Goal: Task Accomplishment & Management: Manage account settings

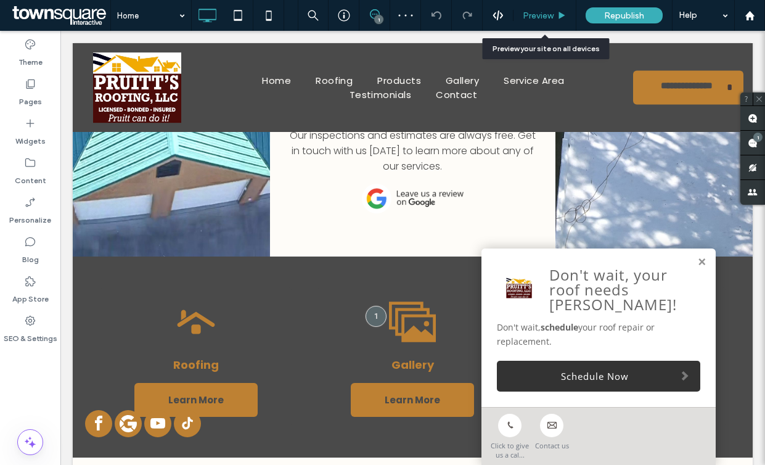
click at [551, 15] on span "Preview" at bounding box center [537, 15] width 31 height 10
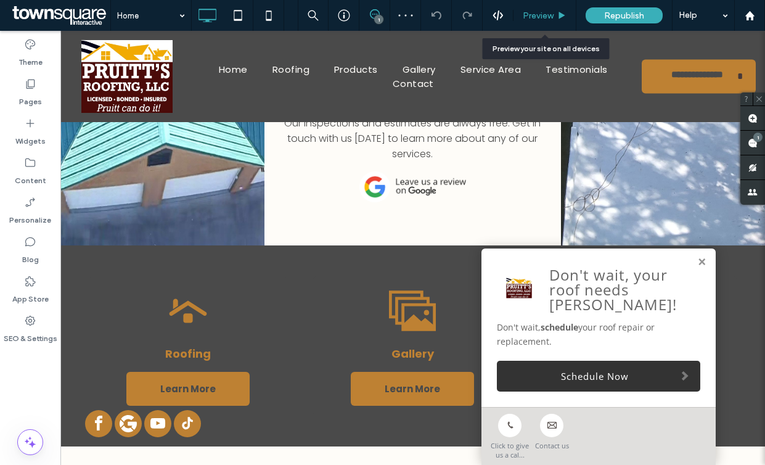
scroll to position [796, 0]
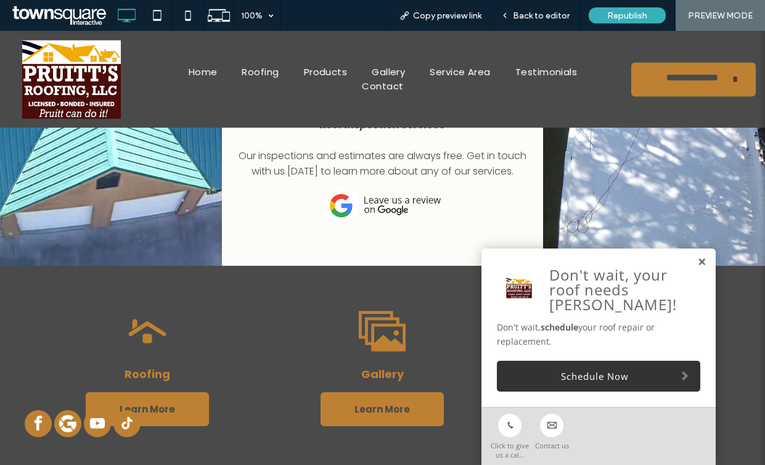
click at [697, 260] on link at bounding box center [701, 262] width 9 height 10
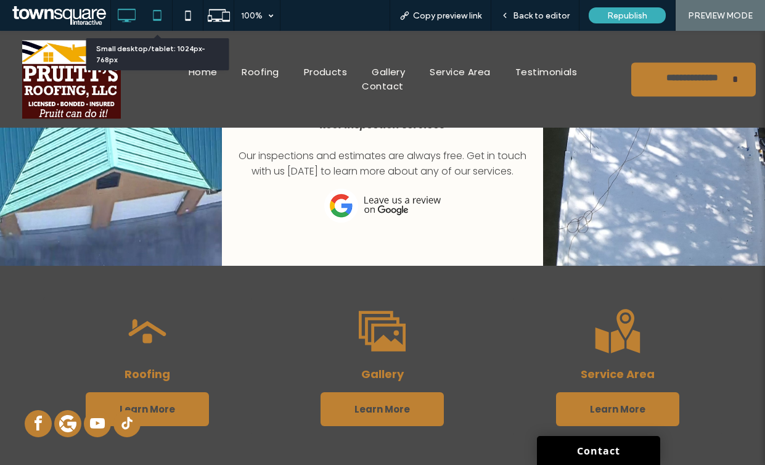
click at [159, 19] on use at bounding box center [157, 15] width 8 height 10
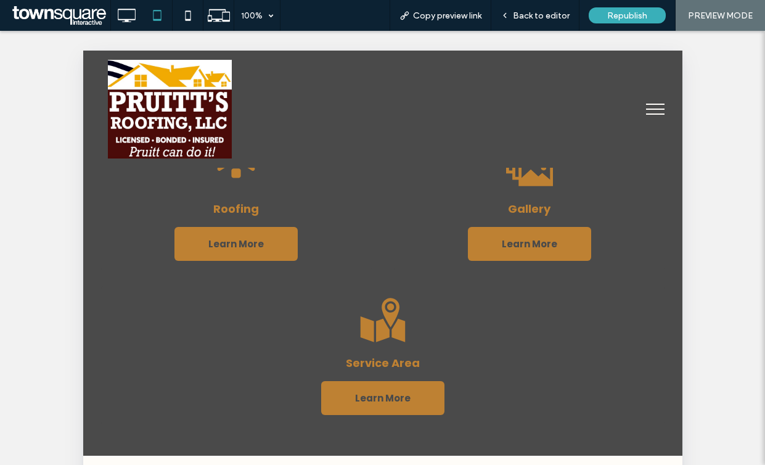
scroll to position [1107, 0]
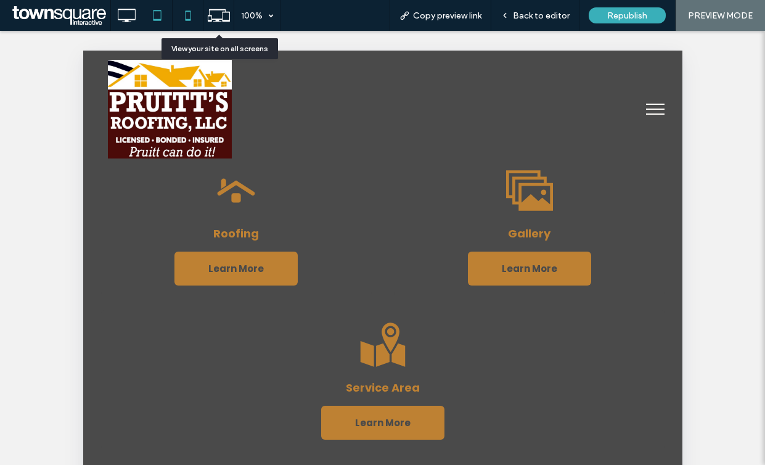
click at [199, 22] on div at bounding box center [187, 15] width 30 height 25
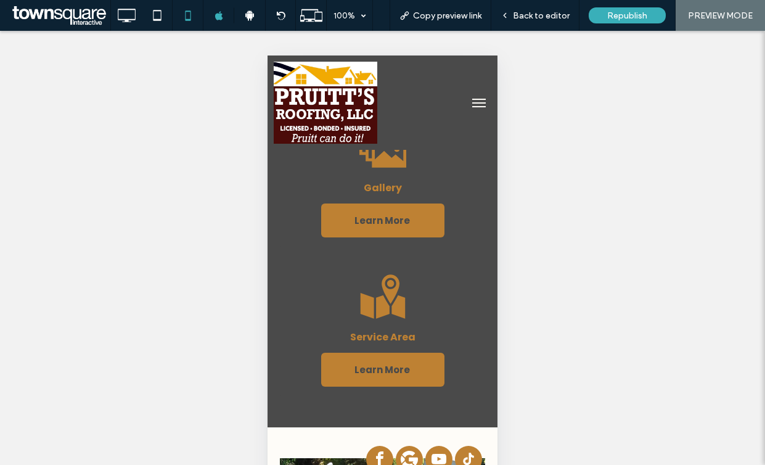
scroll to position [1605, 0]
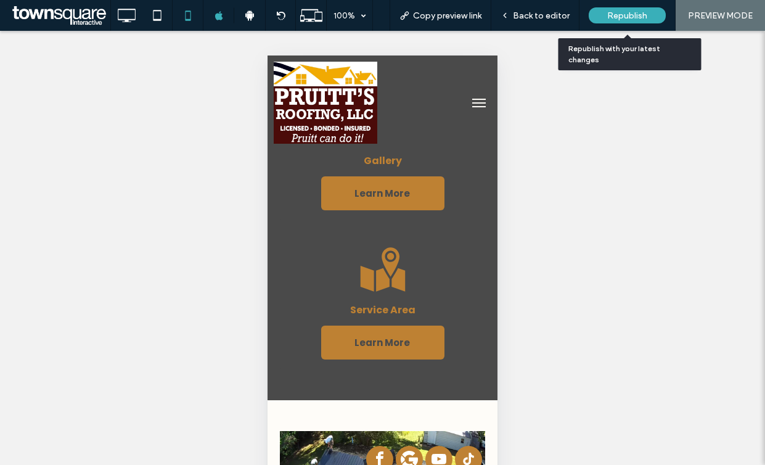
click at [626, 14] on span "Republish" at bounding box center [627, 15] width 40 height 10
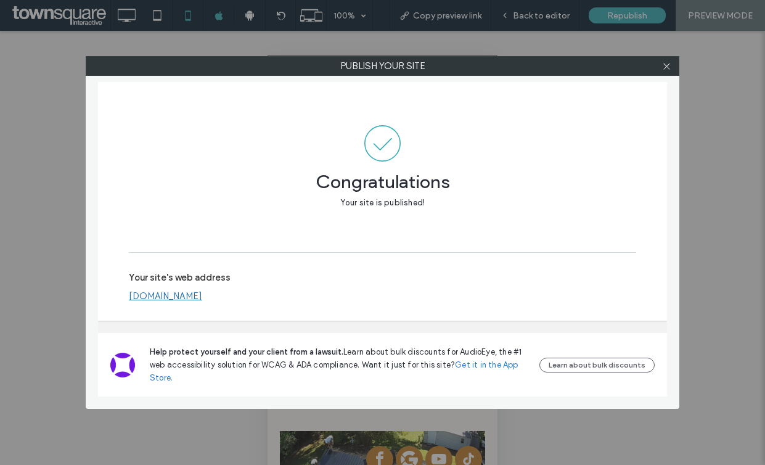
drag, startPoint x: 196, startPoint y: 291, endPoint x: 204, endPoint y: 282, distance: 12.7
click at [196, 291] on link "[DOMAIN_NAME]" at bounding box center [165, 295] width 73 height 11
click at [667, 67] on icon at bounding box center [666, 66] width 9 height 9
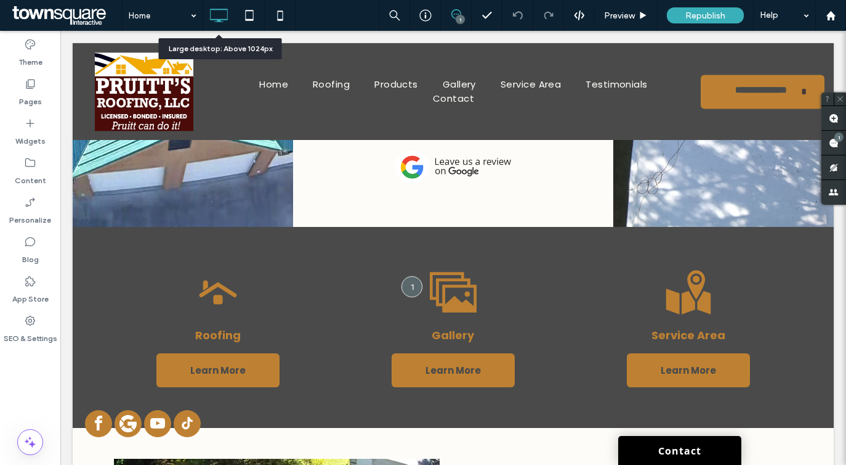
click at [222, 26] on icon at bounding box center [218, 15] width 25 height 25
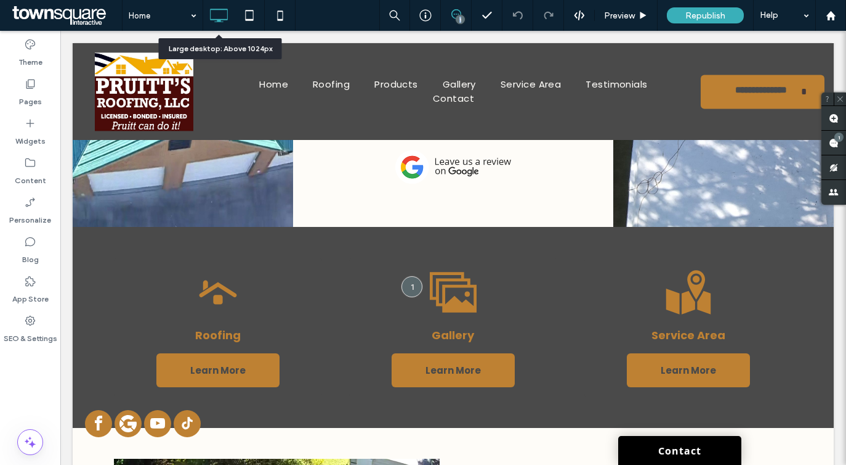
click at [222, 26] on icon at bounding box center [218, 15] width 25 height 25
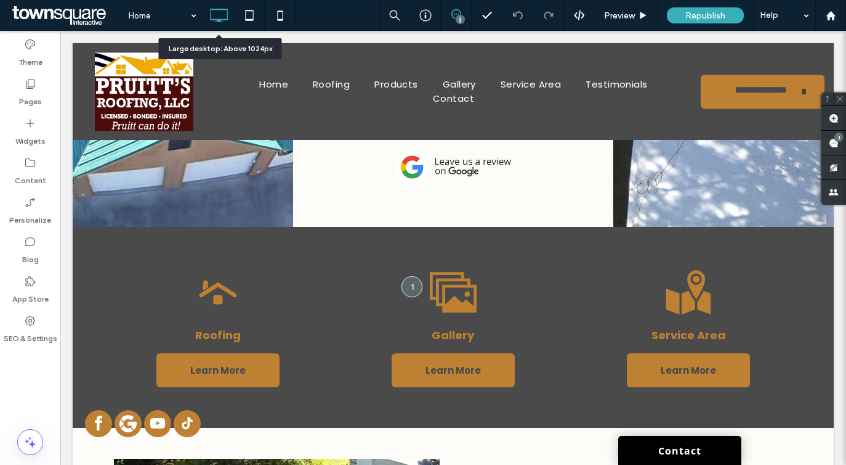
click at [222, 26] on icon at bounding box center [218, 15] width 25 height 25
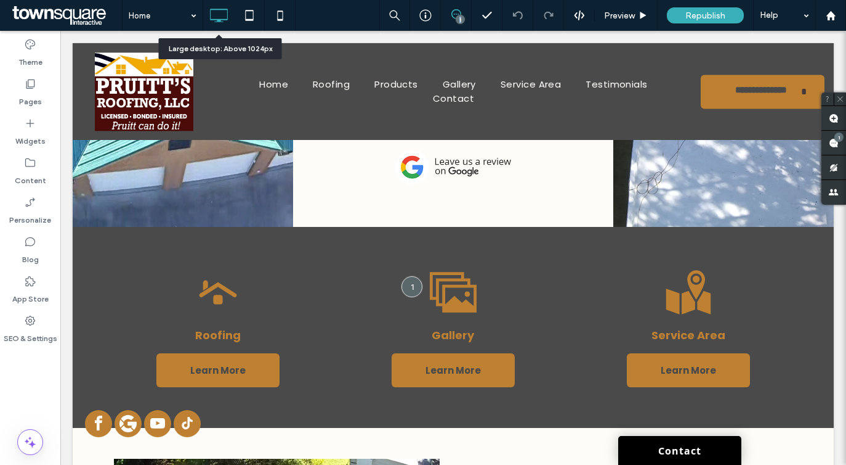
click at [222, 26] on icon at bounding box center [218, 15] width 25 height 25
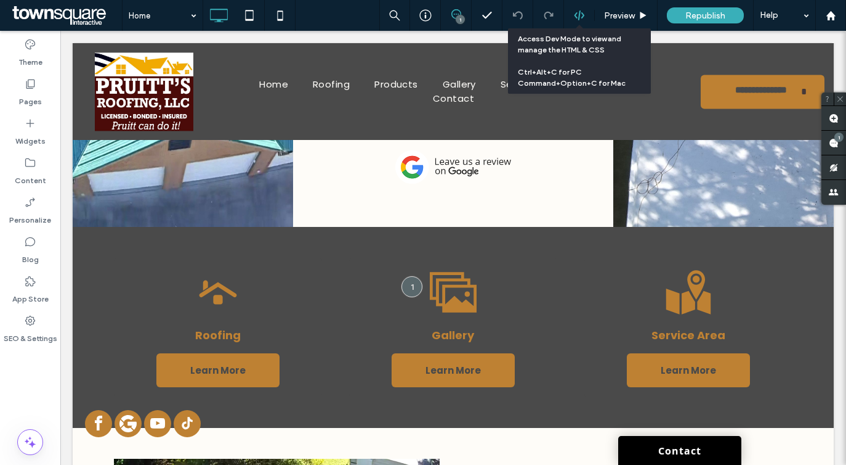
click at [575, 13] on use at bounding box center [579, 15] width 10 height 10
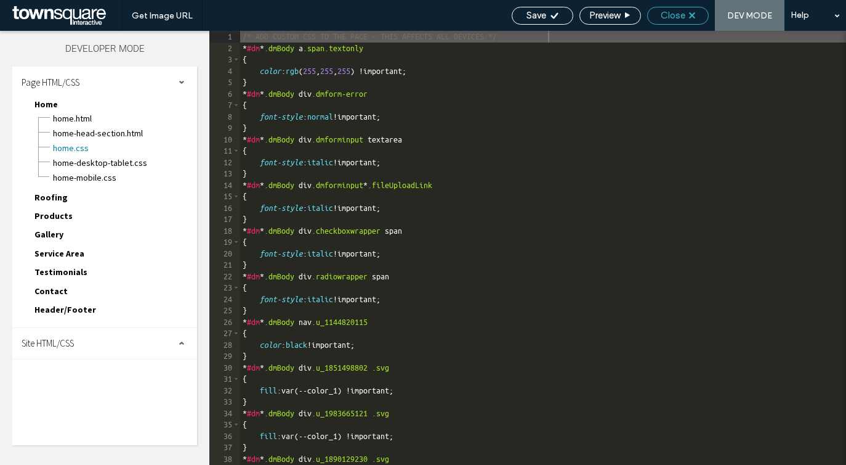
click at [678, 14] on span "Close" at bounding box center [673, 15] width 25 height 11
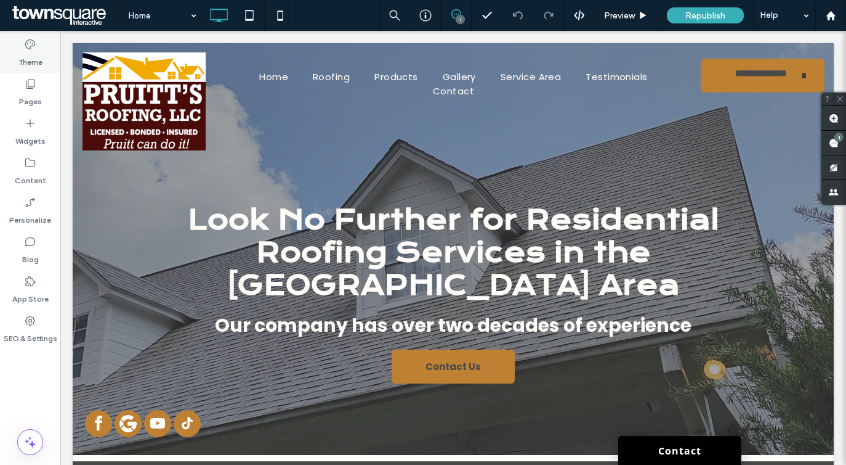
click at [36, 57] on label "Theme" at bounding box center [30, 59] width 24 height 17
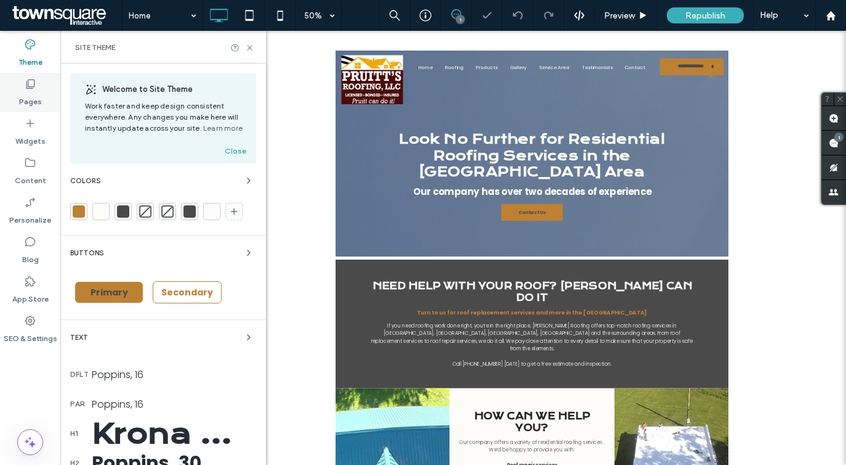
click at [31, 83] on icon at bounding box center [30, 84] width 12 height 12
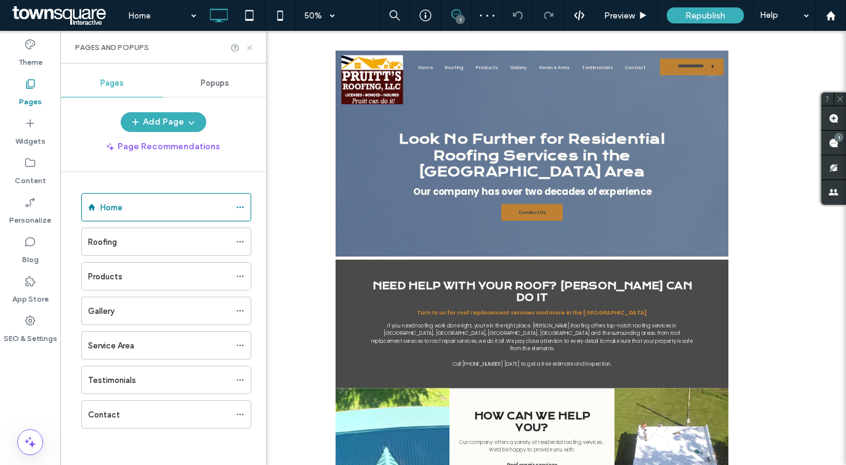
click at [245, 51] on icon at bounding box center [249, 47] width 9 height 9
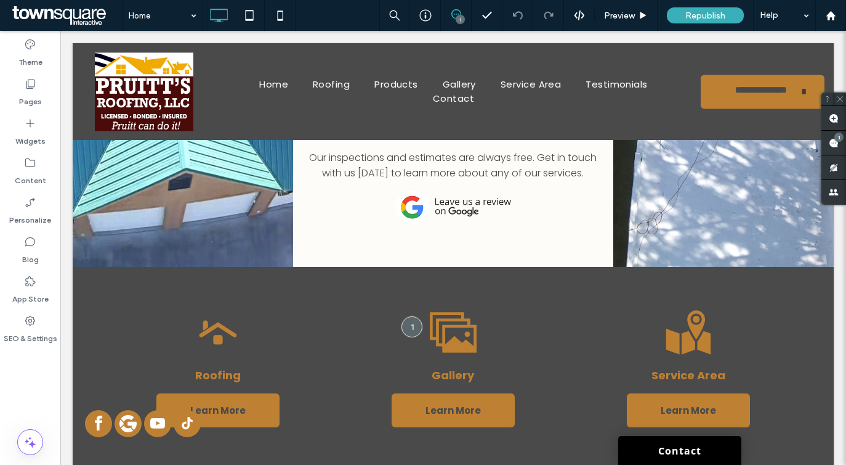
scroll to position [810, 0]
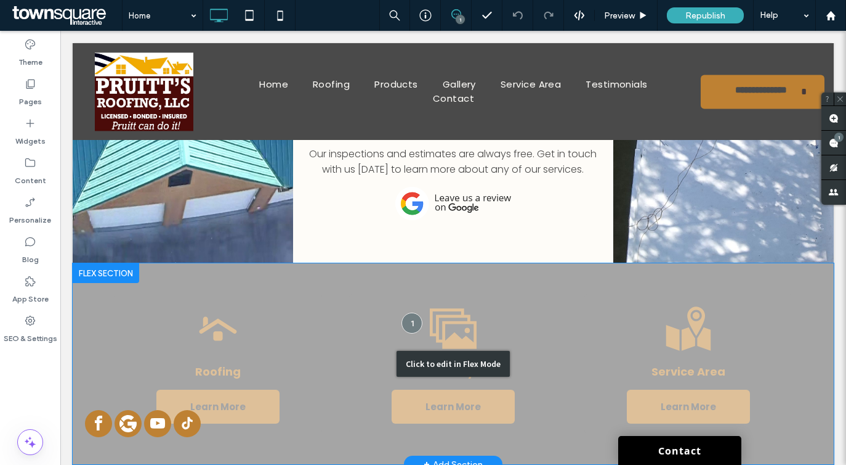
click at [166, 263] on div "Click to edit in Flex Mode" at bounding box center [453, 363] width 761 height 201
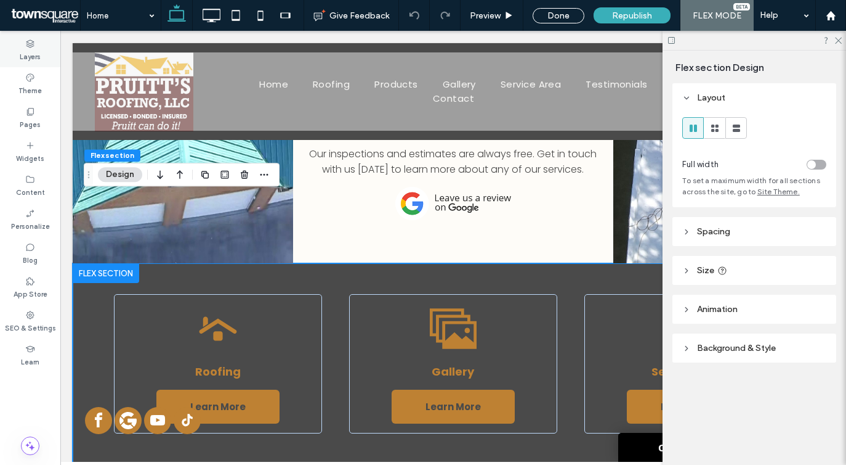
click at [23, 50] on label "Layers" at bounding box center [30, 56] width 21 height 14
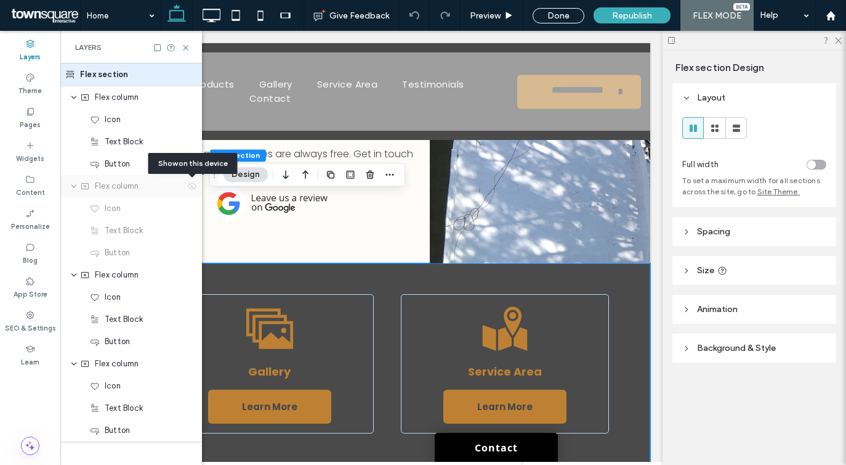
click at [190, 187] on icon at bounding box center [192, 186] width 10 height 10
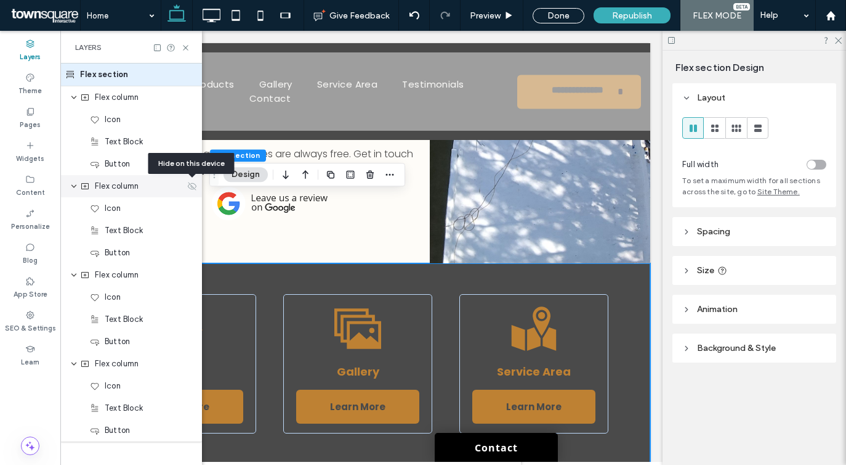
click at [190, 187] on icon at bounding box center [192, 186] width 10 height 10
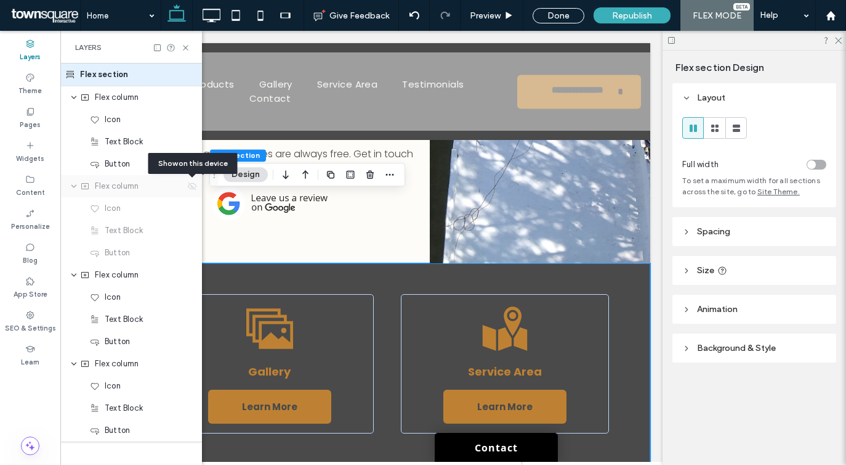
click at [190, 187] on icon at bounding box center [192, 186] width 10 height 10
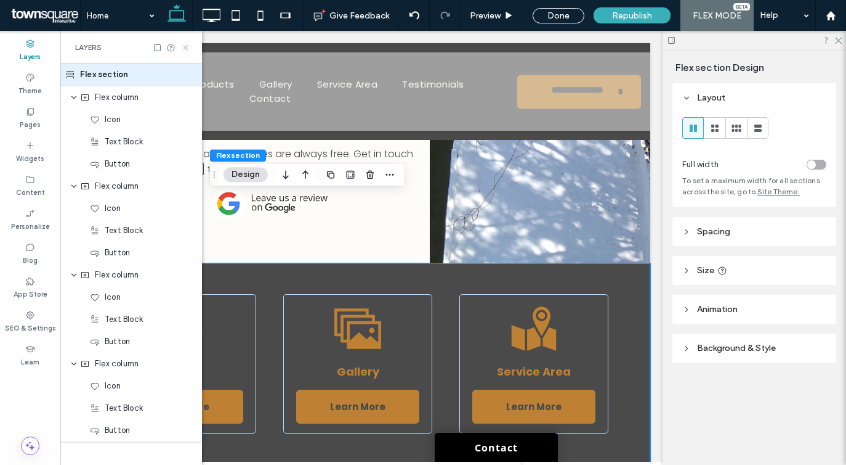
click at [187, 45] on icon at bounding box center [185, 47] width 9 height 9
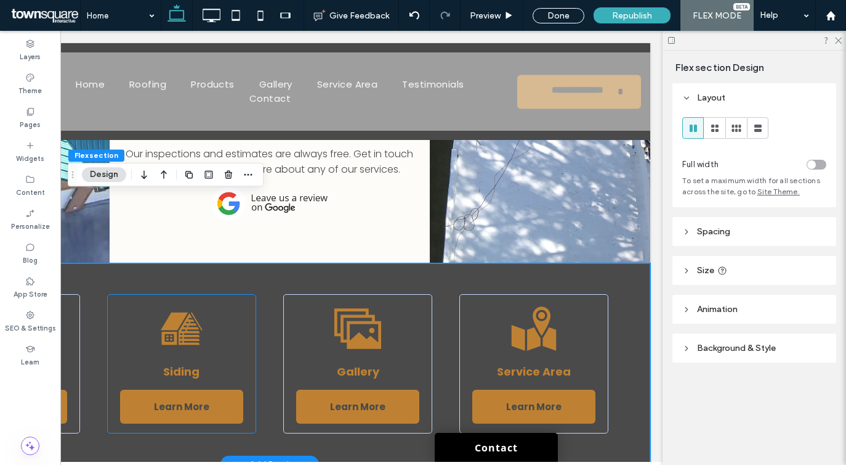
click at [229, 294] on div "A black and white icon of a house on a white background. Siding Learn More" at bounding box center [181, 363] width 149 height 139
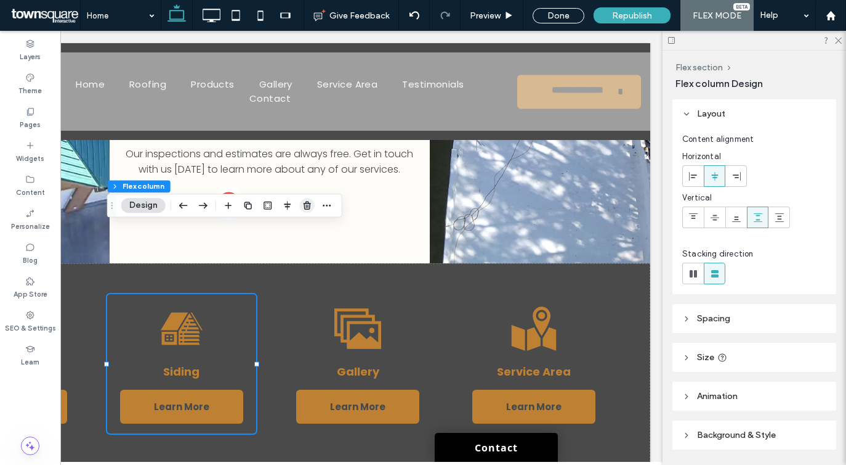
click at [308, 204] on icon "button" at bounding box center [307, 205] width 10 height 10
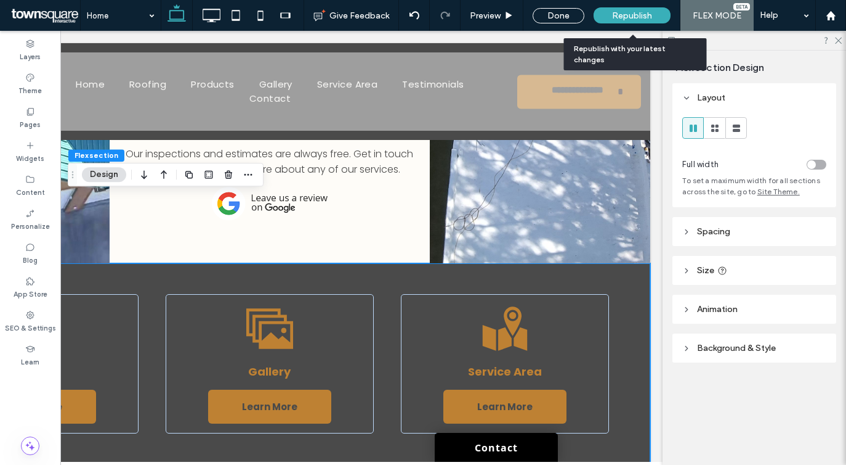
click at [641, 14] on span "Republish" at bounding box center [632, 15] width 40 height 10
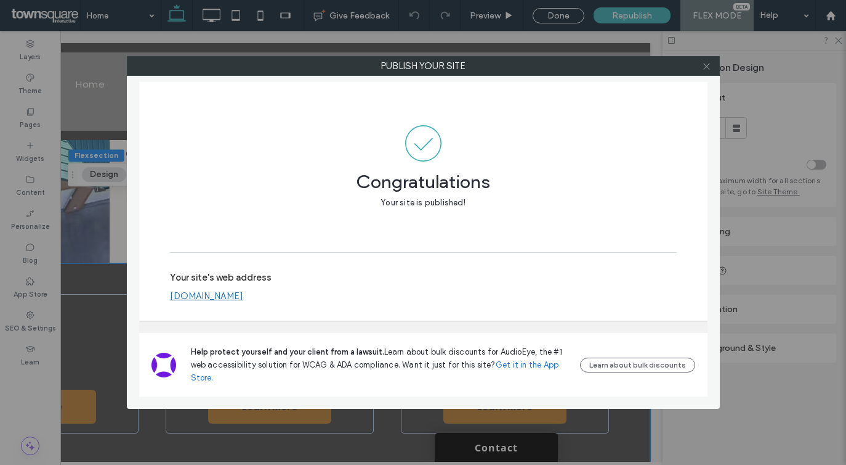
click at [706, 68] on icon at bounding box center [706, 66] width 9 height 9
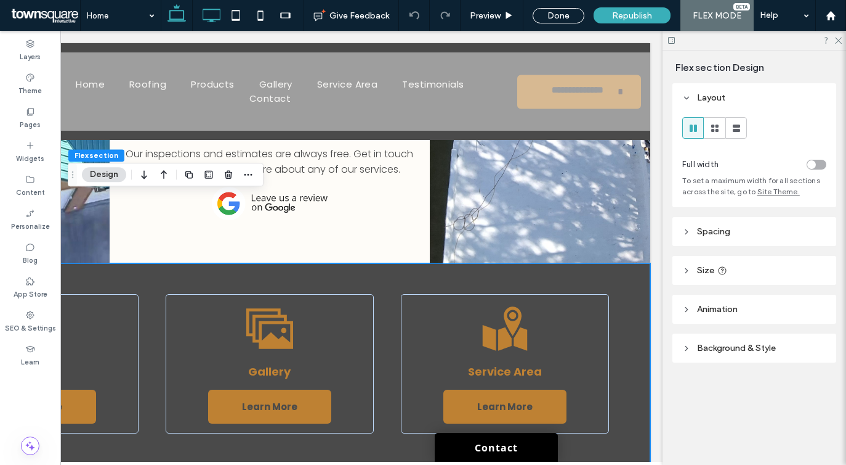
click at [205, 19] on use at bounding box center [212, 16] width 18 height 14
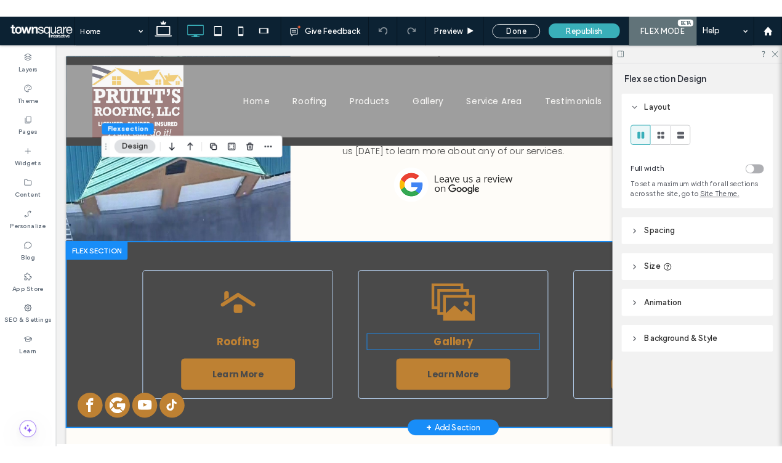
scroll to position [0, 0]
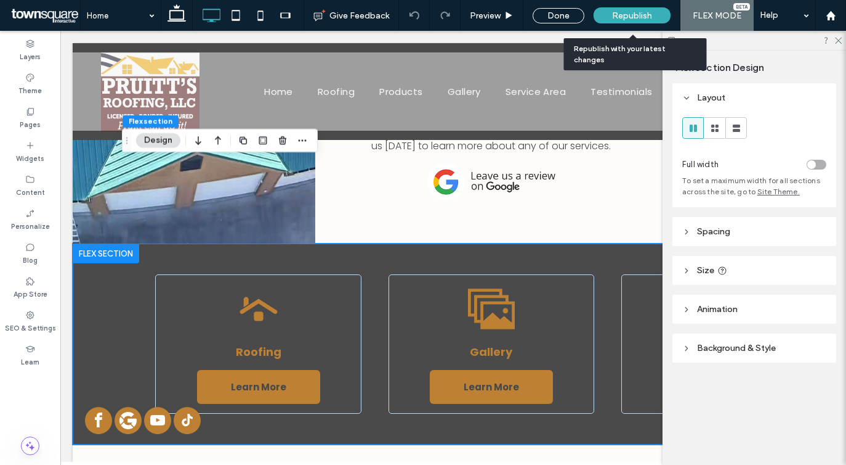
click at [651, 22] on div "Republish" at bounding box center [632, 15] width 77 height 16
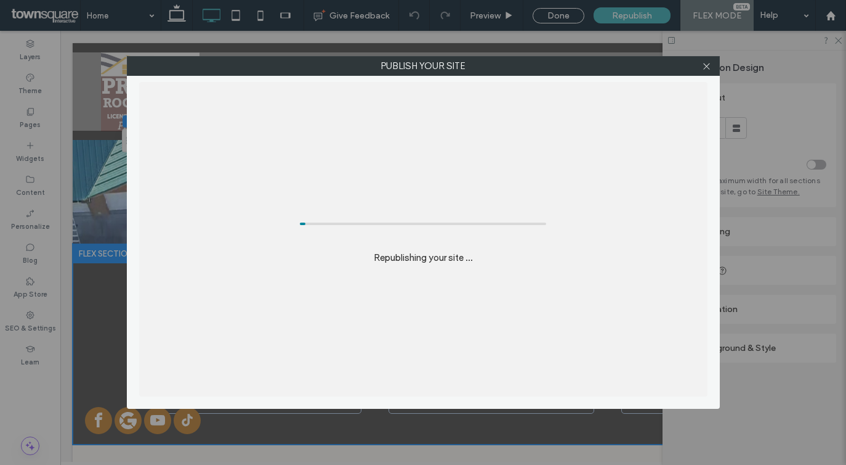
click at [633, 12] on div "Publish your site Republishing your site ..." at bounding box center [423, 232] width 846 height 465
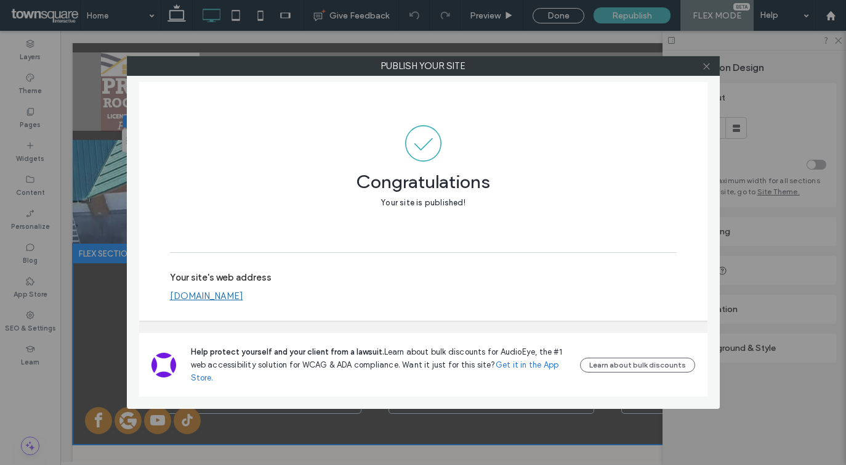
click at [710, 64] on icon at bounding box center [706, 66] width 9 height 9
